Goal: Entertainment & Leisure: Consume media (video, audio)

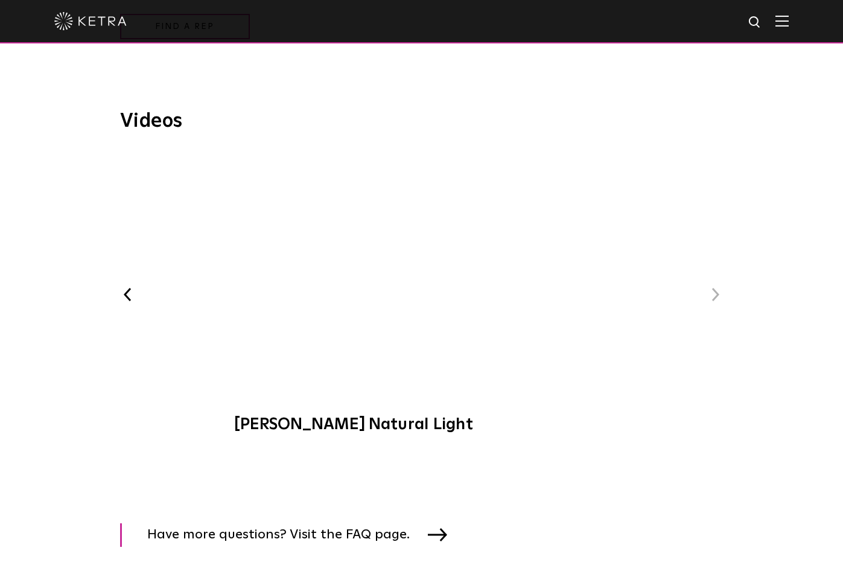
click at [736, 149] on div "Videos Previous [PERSON_NAME] Lighting Demo [PERSON_NAME] at C-CAP Benefit WELL…" at bounding box center [422, 278] width 706 height 332
click at [770, 229] on div "Videos Previous [PERSON_NAME] Lighting Demo [PERSON_NAME] at C-CAP Benefit WELL…" at bounding box center [422, 278] width 706 height 332
click at [419, 279] on span "[PERSON_NAME] Natural Light" at bounding box center [421, 298] width 406 height 295
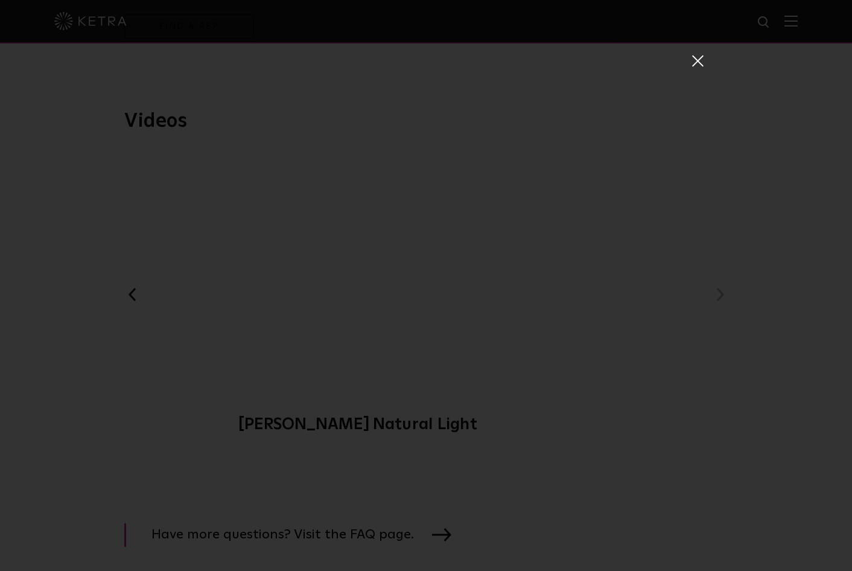
click at [691, 56] on span at bounding box center [696, 60] width 13 height 12
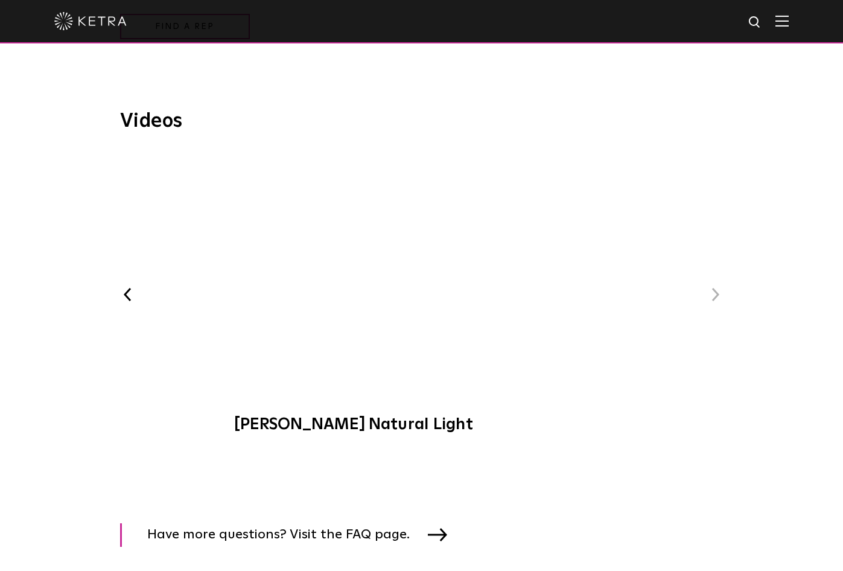
click at [716, 296] on button "Next" at bounding box center [716, 295] width 16 height 16
click at [131, 297] on button "Previous" at bounding box center [128, 295] width 16 height 16
click at [428, 274] on span "The Lutron HXL Approach" at bounding box center [421, 298] width 406 height 295
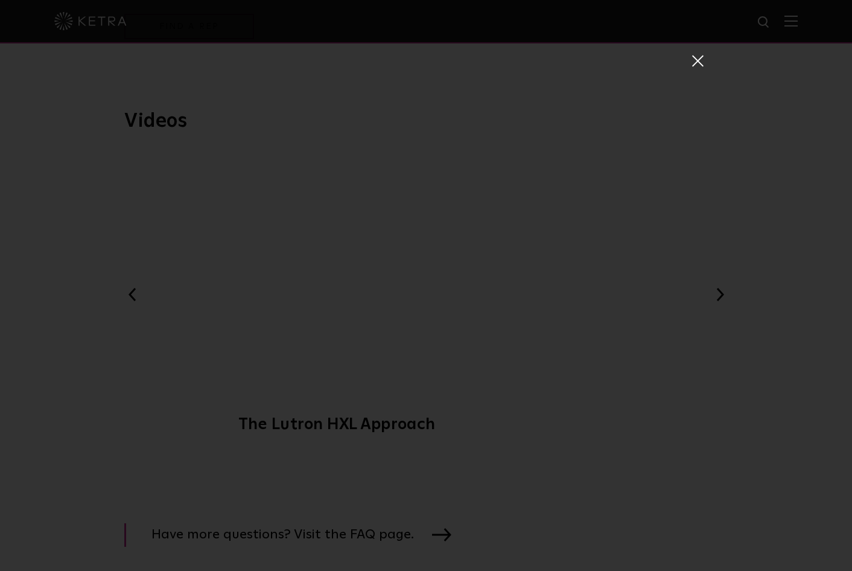
click at [698, 57] on span at bounding box center [696, 60] width 13 height 12
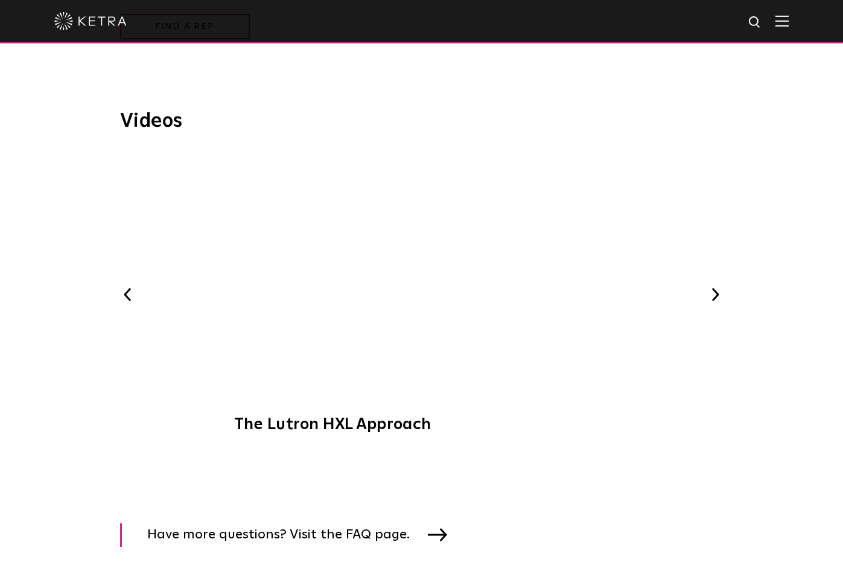
click at [130, 296] on button "Previous" at bounding box center [128, 295] width 16 height 16
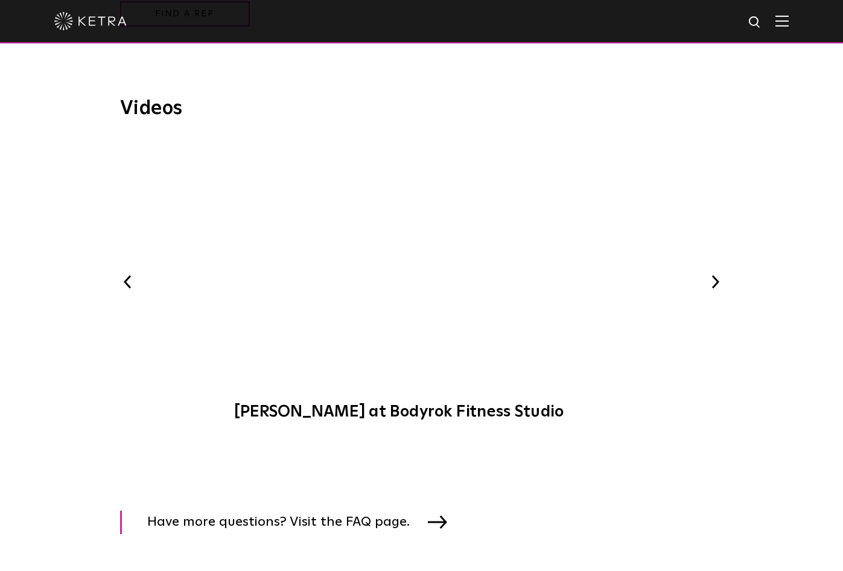
scroll to position [1525, 0]
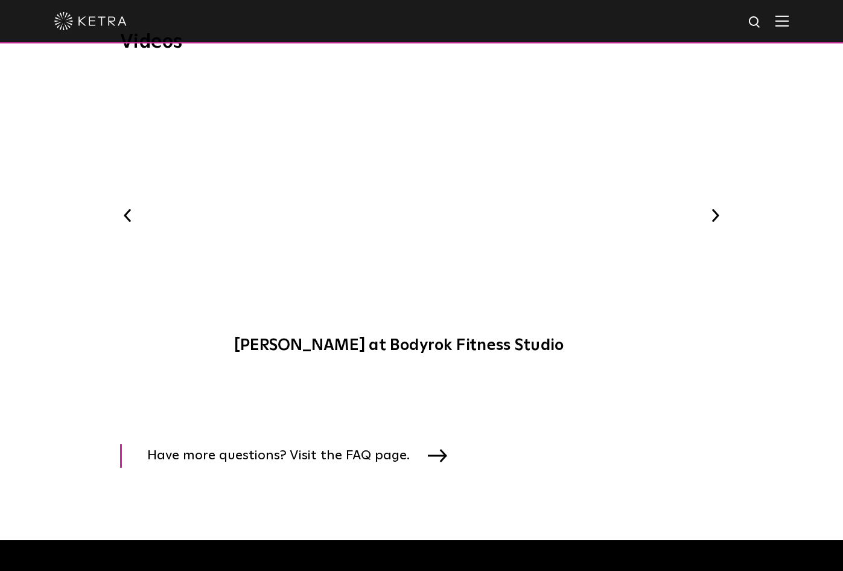
click at [130, 217] on button "Previous" at bounding box center [128, 216] width 16 height 16
click at [422, 196] on span "[PERSON_NAME] Art + Light Experience" at bounding box center [421, 219] width 406 height 295
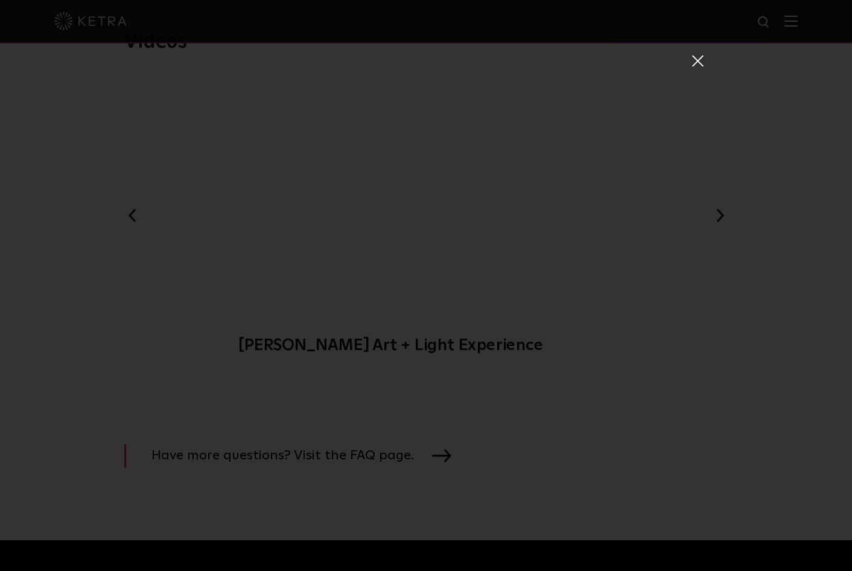
click at [691, 60] on span at bounding box center [696, 60] width 13 height 12
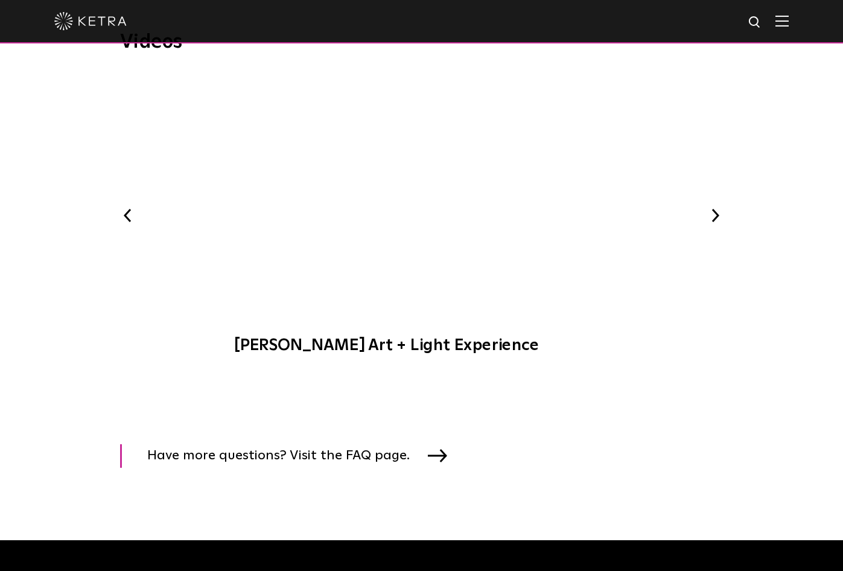
click at [127, 216] on button "Previous" at bounding box center [128, 216] width 16 height 16
click at [421, 195] on span "[PERSON_NAME] Beauty + Light Experience" at bounding box center [421, 219] width 406 height 295
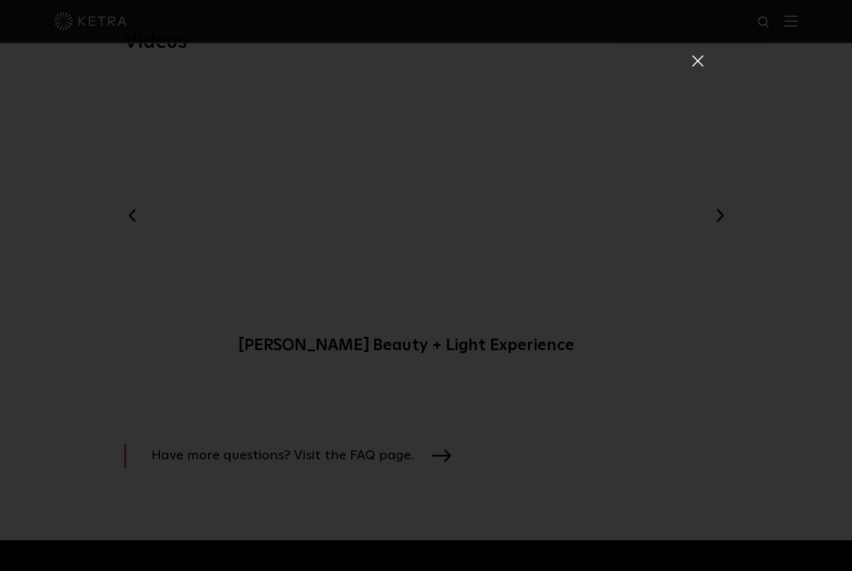
click at [695, 62] on span at bounding box center [696, 60] width 13 height 12
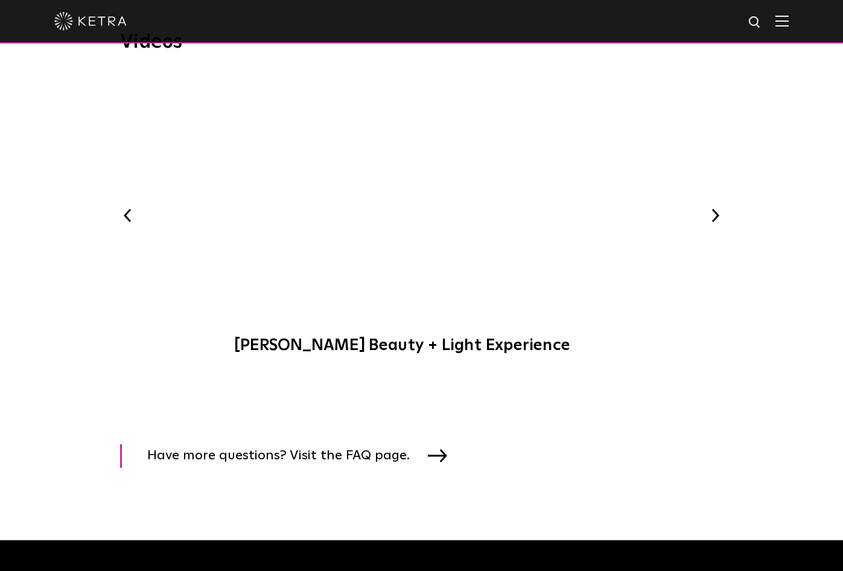
click at [129, 216] on button "Previous" at bounding box center [128, 216] width 16 height 16
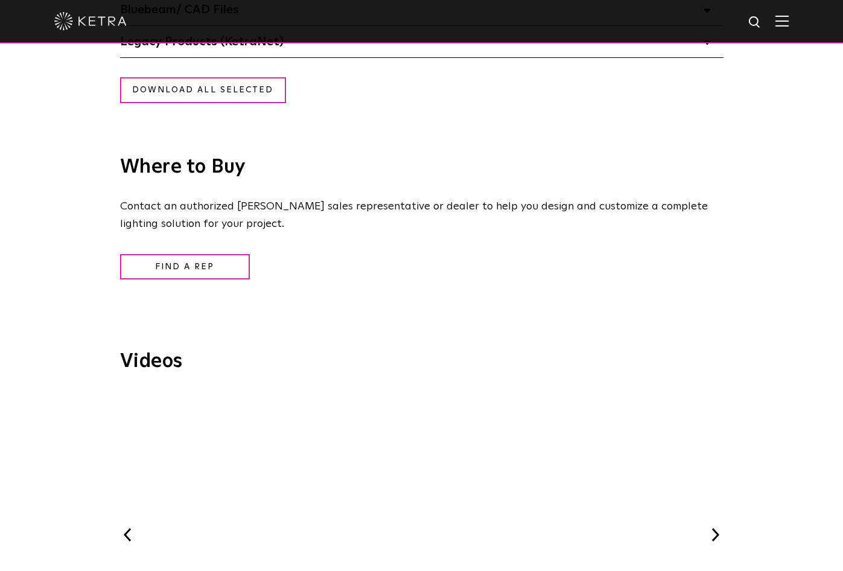
scroll to position [1207, 0]
click at [384, 227] on p "Contact an authorized [PERSON_NAME] sales representative or dealer to help you …" at bounding box center [418, 214] width 597 height 35
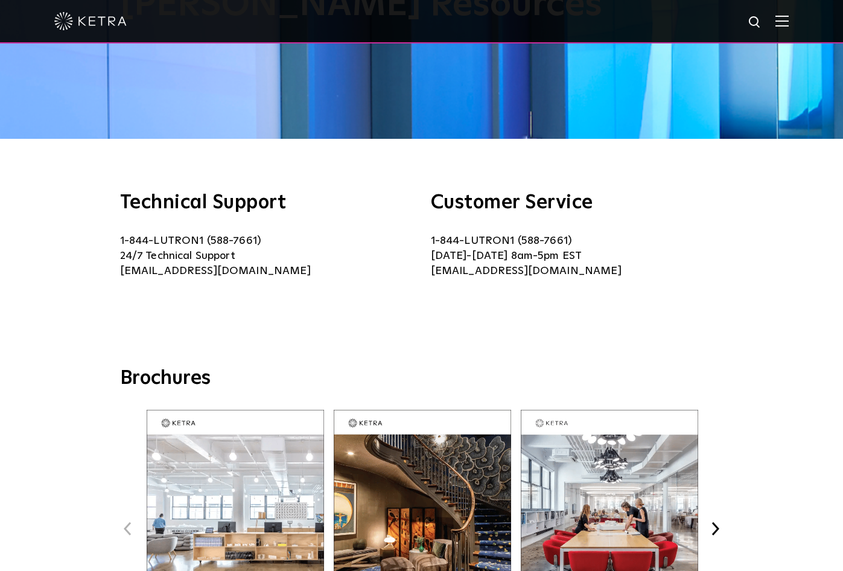
scroll to position [0, 0]
